Goal: Transaction & Acquisition: Purchase product/service

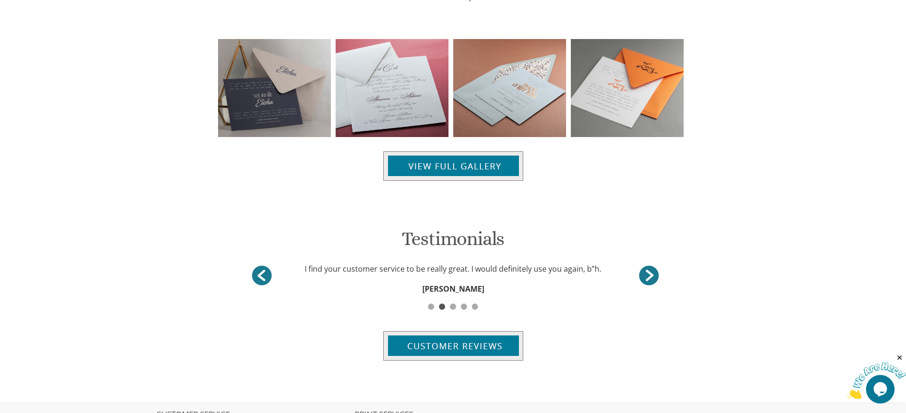
scroll to position [1034, 0]
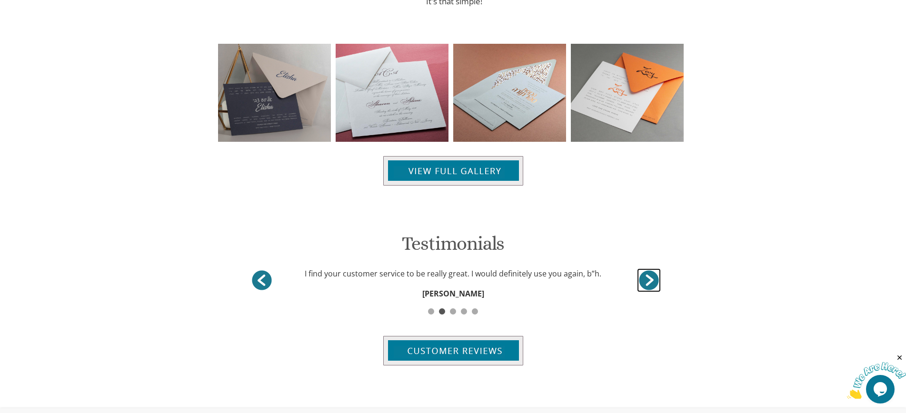
click at [648, 281] on link "<" at bounding box center [649, 281] width 24 height 24
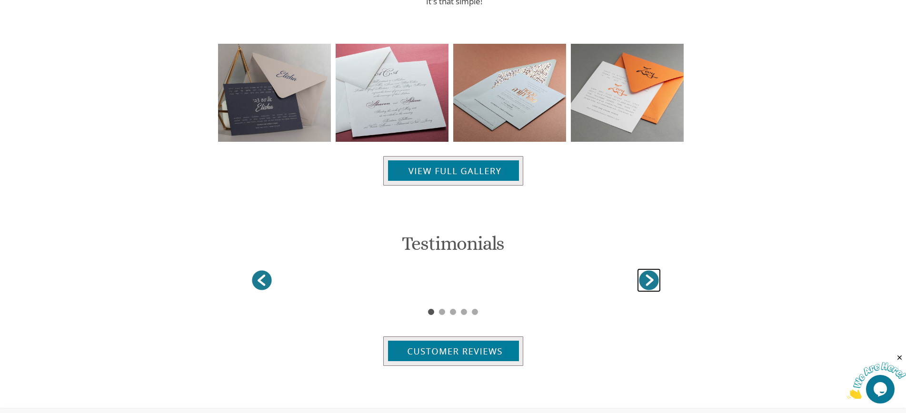
click at [648, 281] on link "<" at bounding box center [649, 281] width 24 height 24
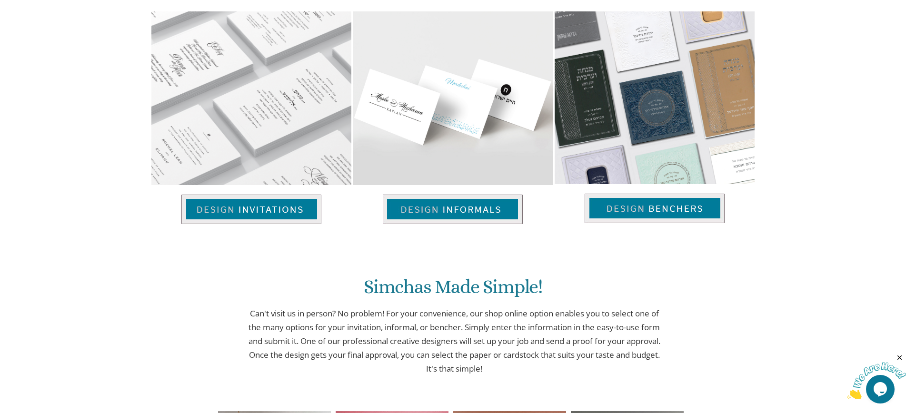
scroll to position [667, 0]
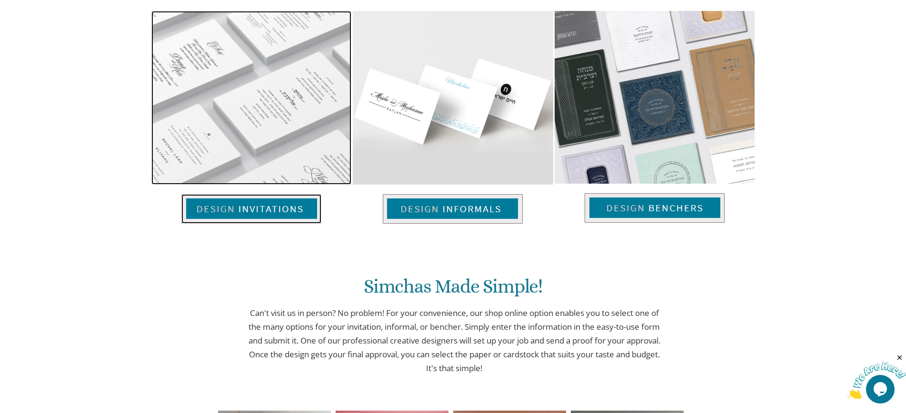
click at [274, 215] on img at bounding box center [251, 209] width 140 height 30
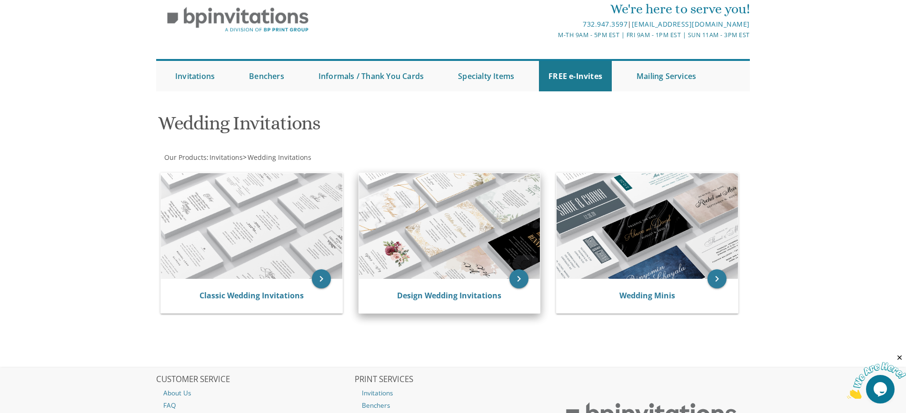
scroll to position [140, 0]
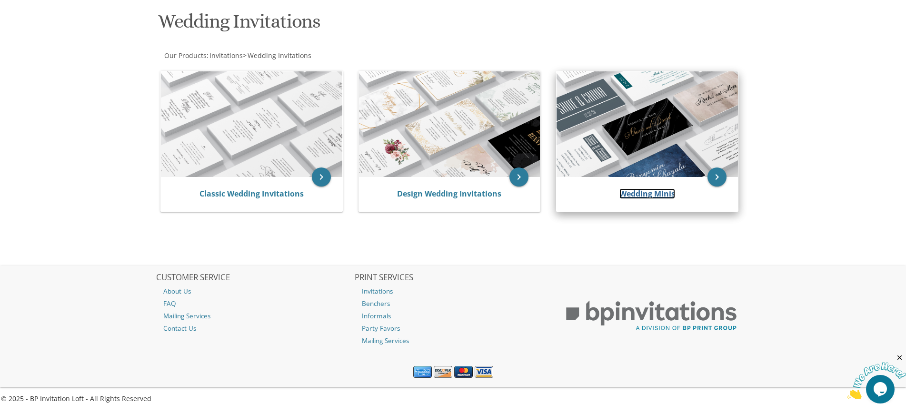
click at [659, 195] on link "Wedding Minis" at bounding box center [648, 194] width 56 height 10
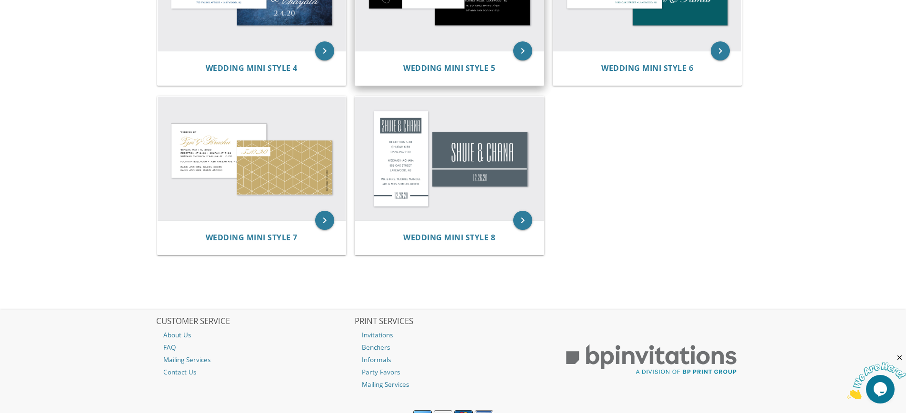
scroll to position [398, 0]
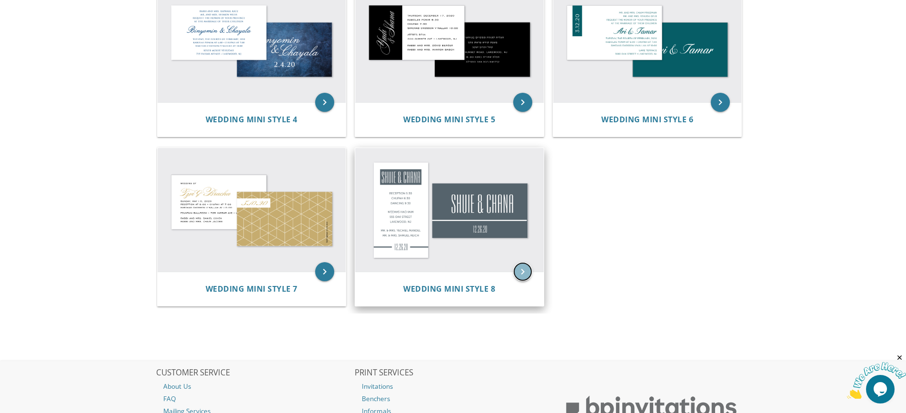
click at [525, 271] on icon "keyboard_arrow_right" at bounding box center [522, 271] width 19 height 19
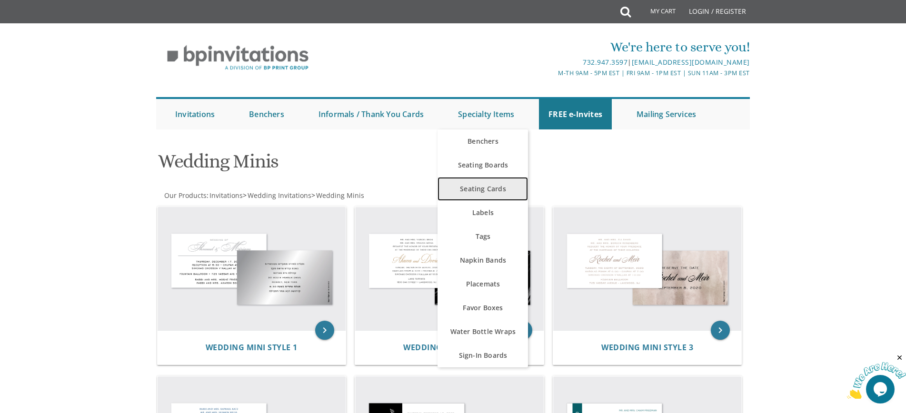
click at [491, 193] on link "Seating Cards" at bounding box center [483, 189] width 90 height 24
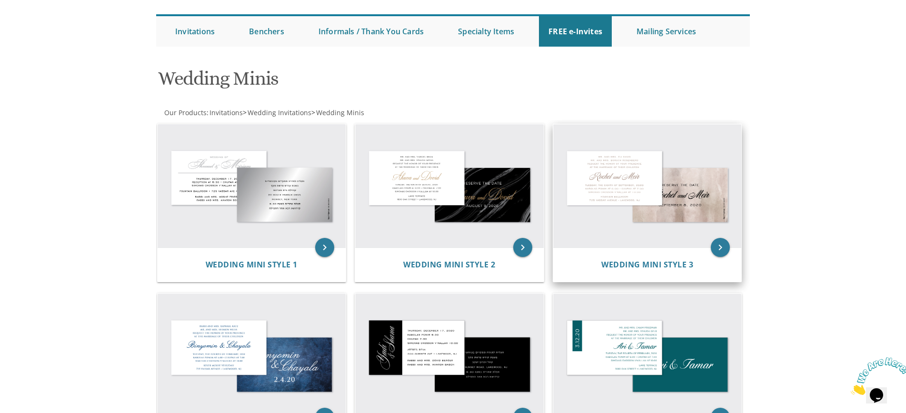
scroll to position [191, 0]
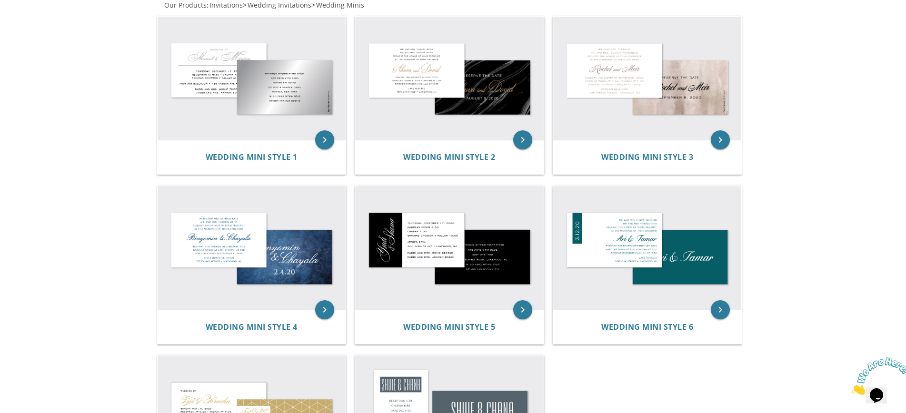
drag, startPoint x: 873, startPoint y: 387, endPoint x: 850, endPoint y: 363, distance: 33.3
click at [873, 387] on img at bounding box center [880, 377] width 59 height 38
